Goal: Obtain resource: Download file/media

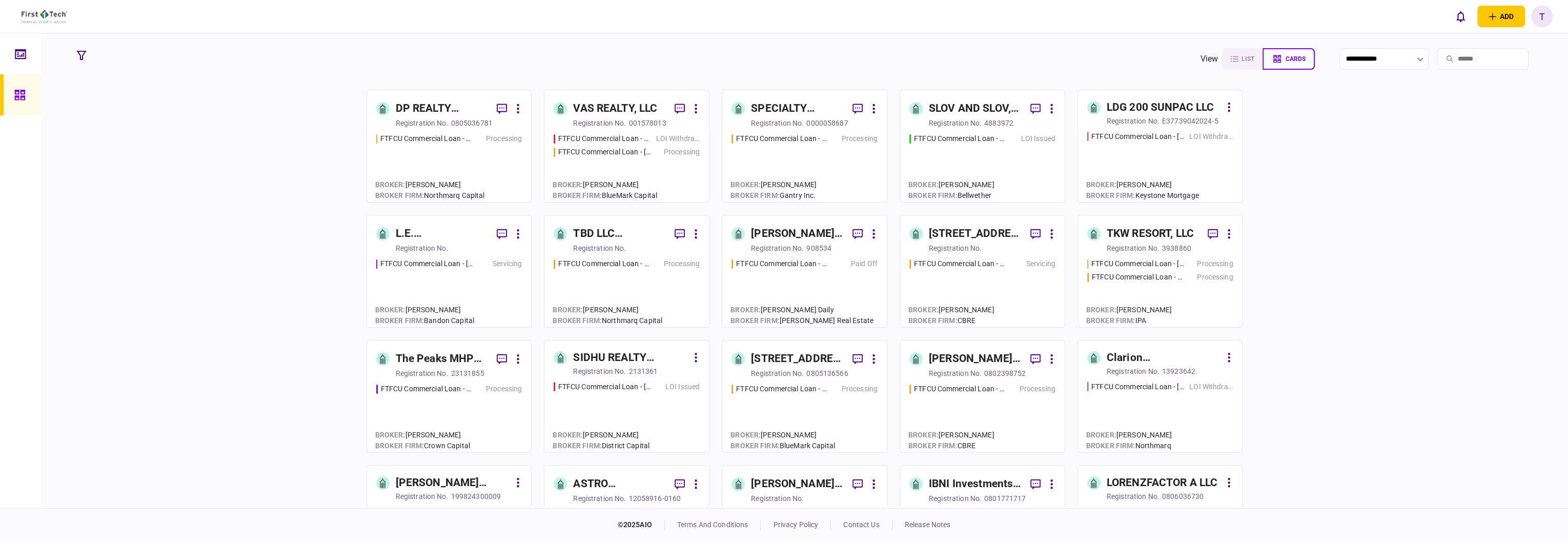
click at [767, 104] on div "SPECIALTY PROPERTIES LLC" at bounding box center [797, 109] width 93 height 17
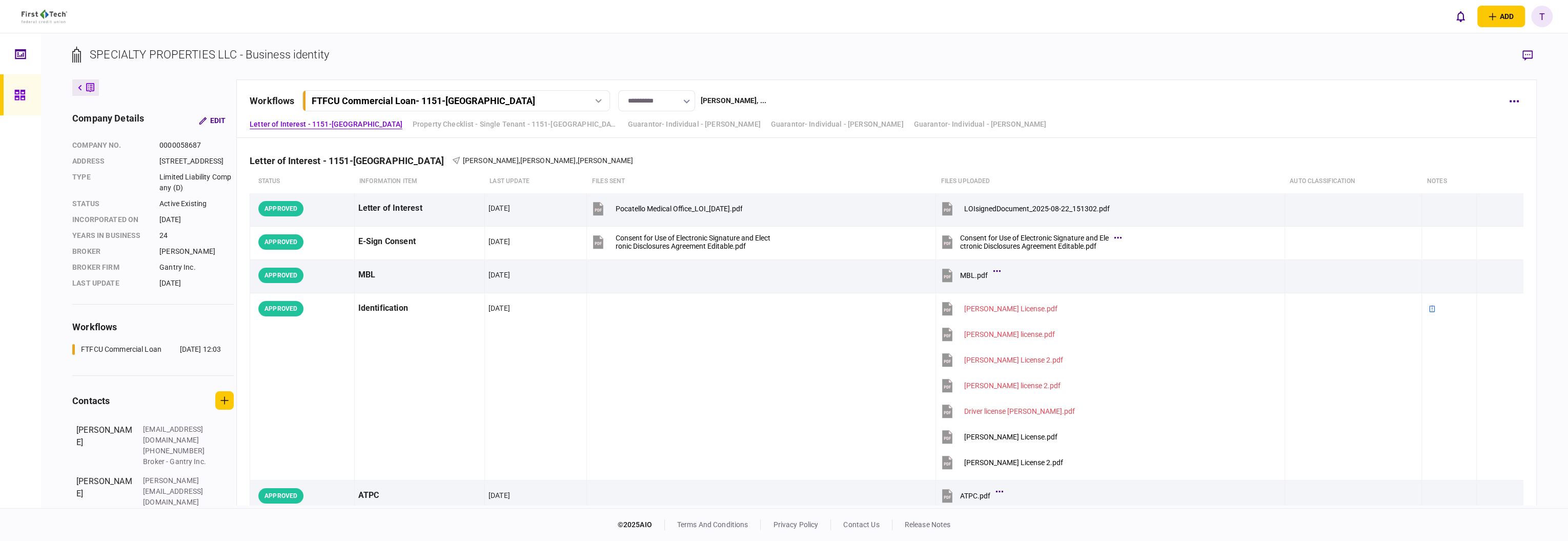
drag, startPoint x: 1017, startPoint y: 46, endPoint x: 999, endPoint y: 56, distance: 20.6
click at [1017, 46] on section "SPECIALTY PROPERTIES LLC - Business identity" at bounding box center [804, 63] width 1464 height 33
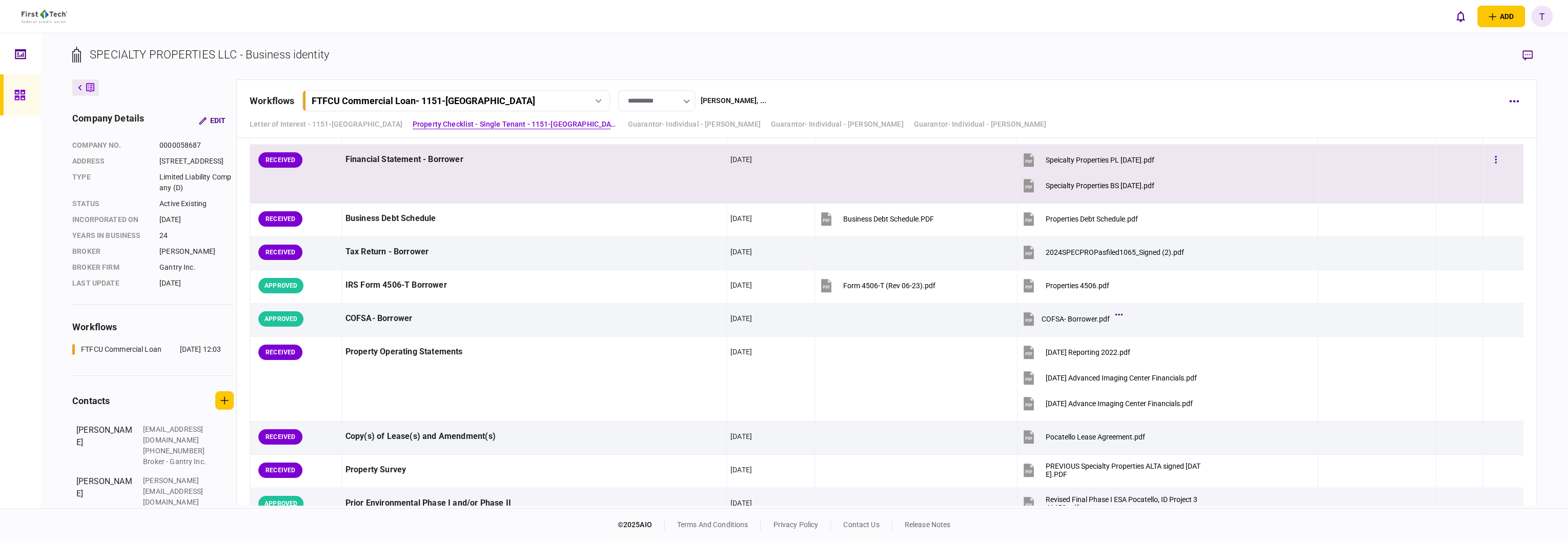
scroll to position [615, 0]
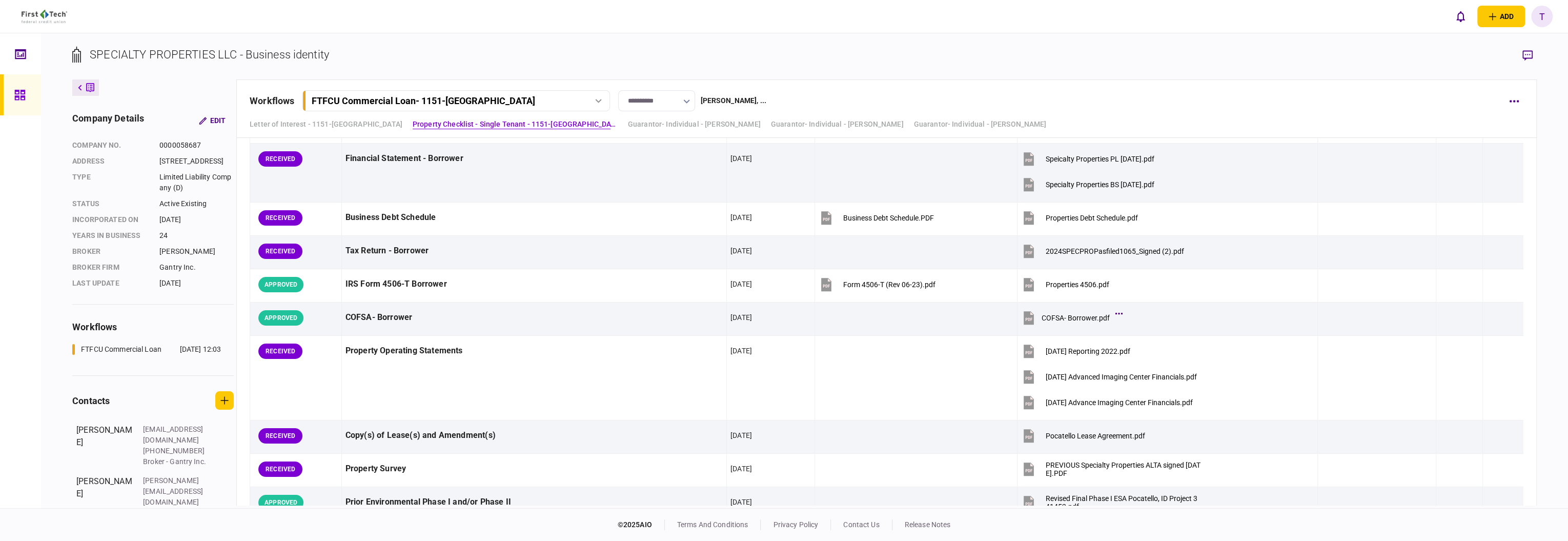
drag, startPoint x: 898, startPoint y: 24, endPoint x: 846, endPoint y: 62, distance: 64.4
click at [898, 24] on div "add business identity individual identity T T [PERSON_NAME] [EMAIL_ADDRESS][PER…" at bounding box center [784, 16] width 1568 height 33
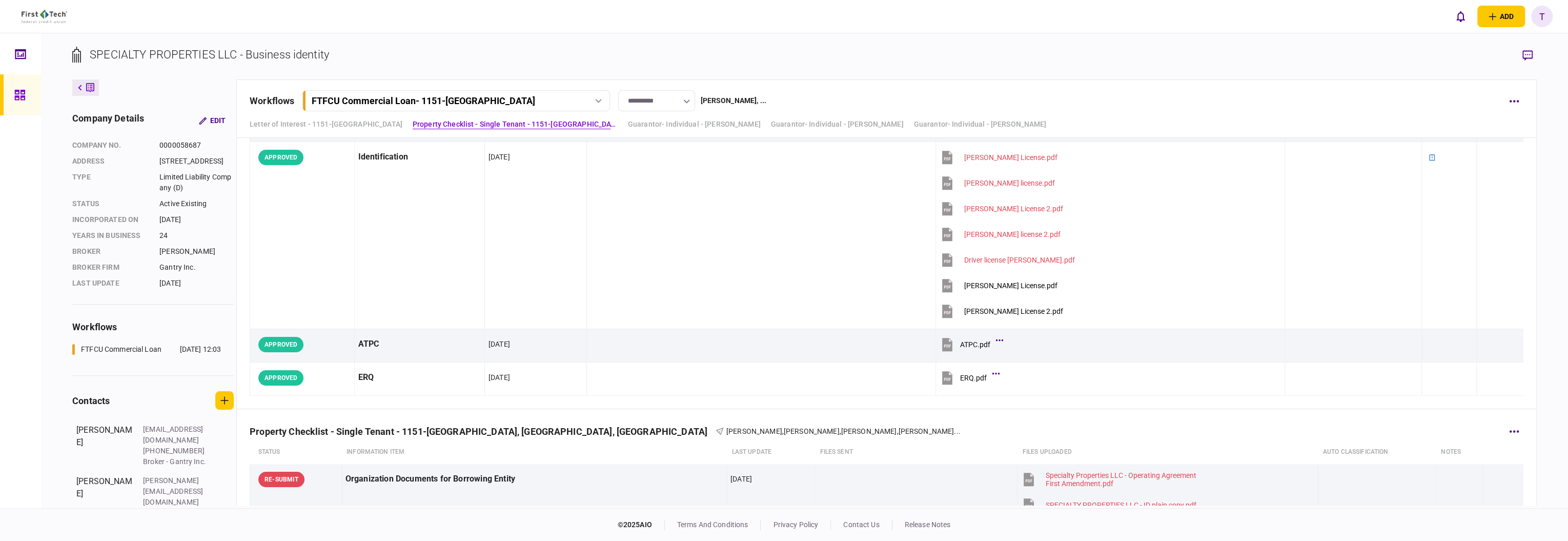
scroll to position [137, 0]
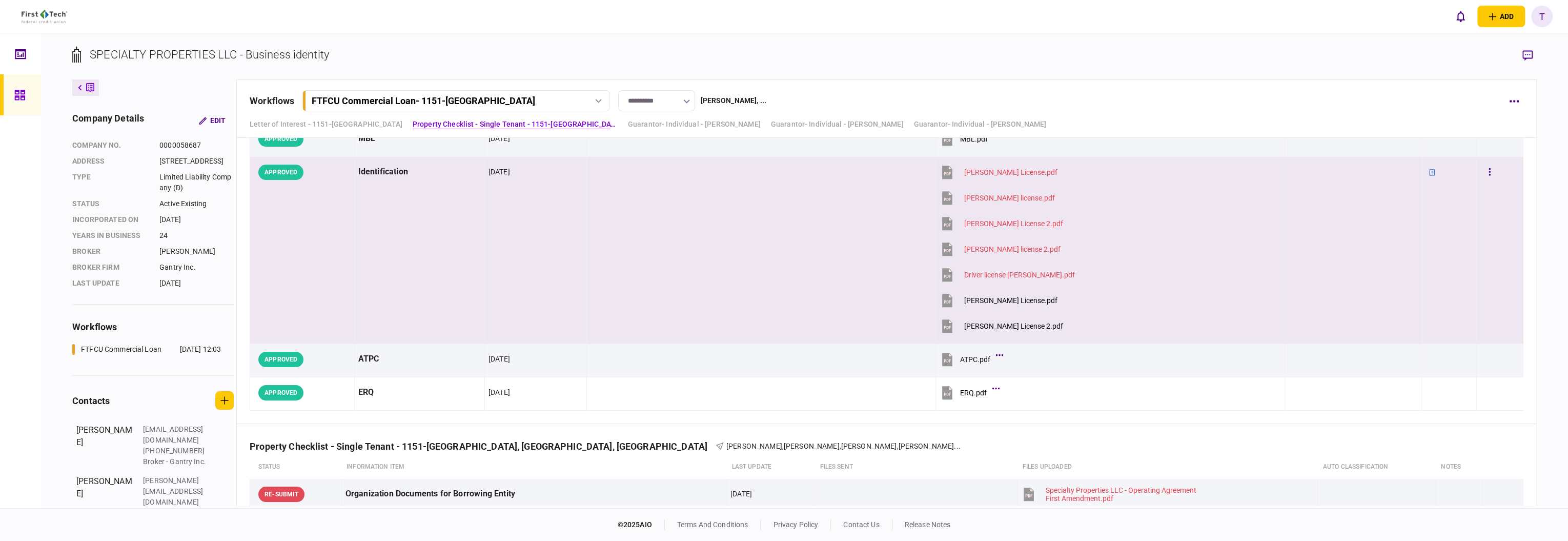
drag, startPoint x: 1070, startPoint y: 206, endPoint x: 709, endPoint y: 211, distance: 361.0
click at [1070, 206] on section "[PERSON_NAME] license.pdf" at bounding box center [1029, 199] width 179 height 26
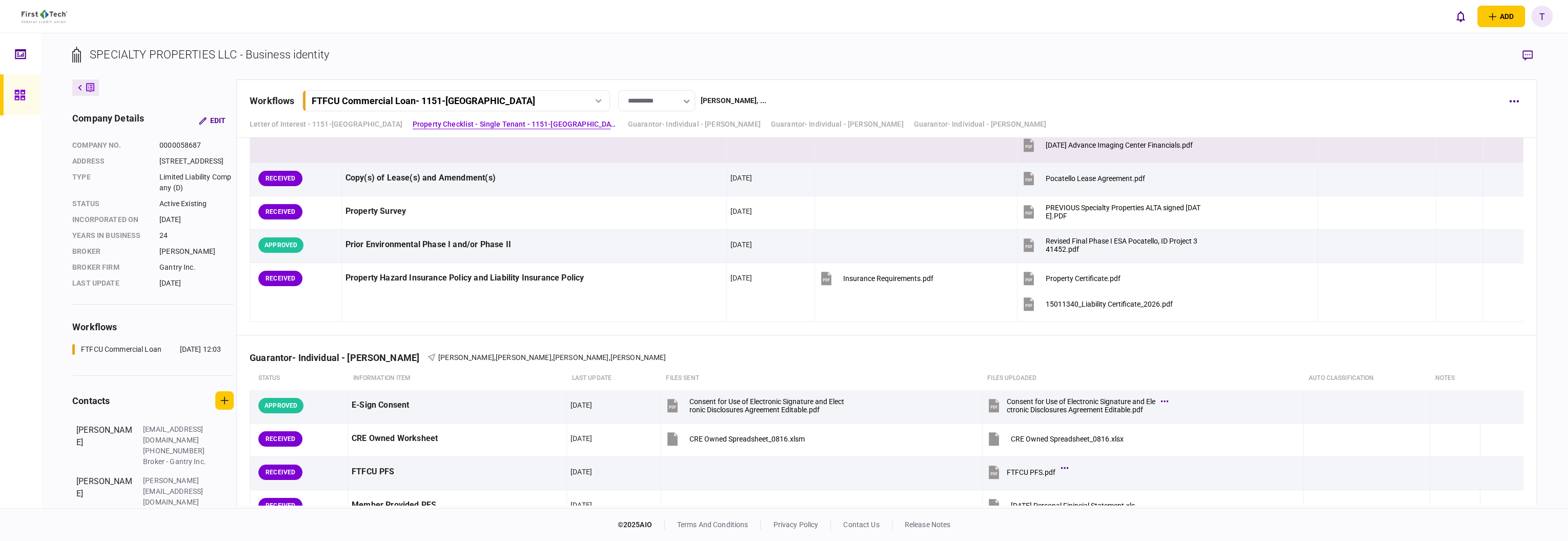
scroll to position [889, 0]
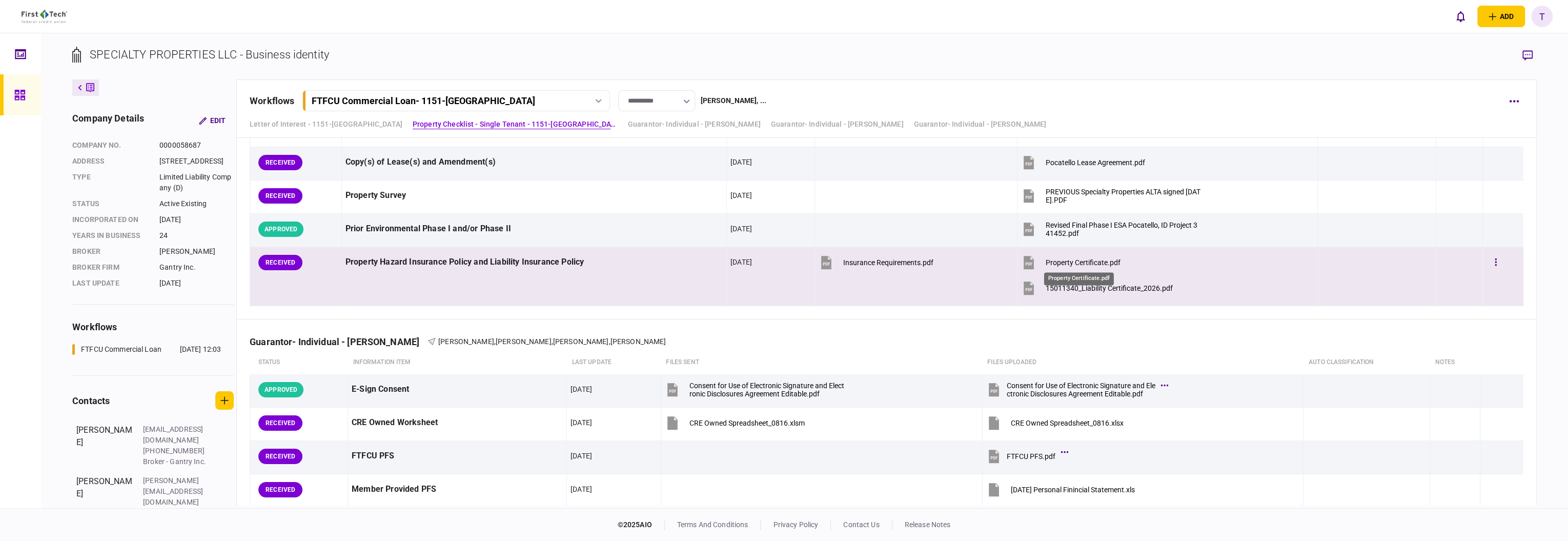
click at [1080, 260] on div "Property Certificate.pdf" at bounding box center [1083, 263] width 75 height 8
click at [1096, 291] on div "15011340_Liability Certificate_2026.pdf" at bounding box center [1104, 301] width 113 height 21
